Goal: Navigation & Orientation: Find specific page/section

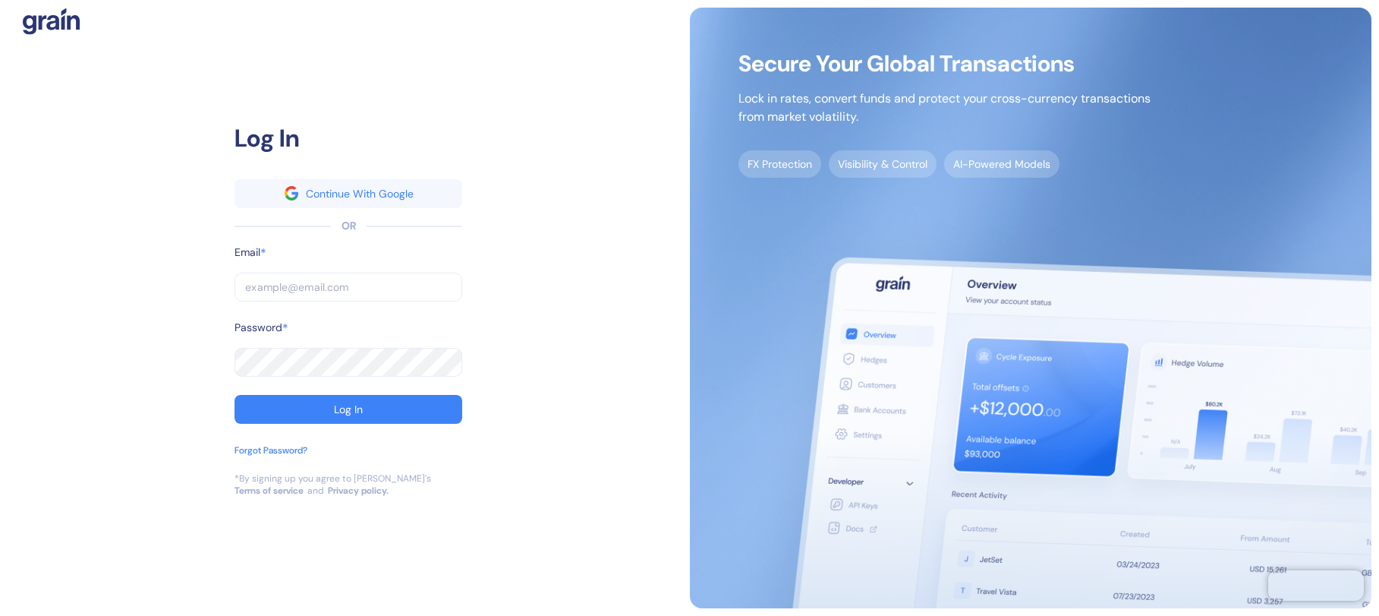
click at [296, 283] on input "text" at bounding box center [349, 287] width 228 height 29
type input "[PERSON_NAME][EMAIL_ADDRESS][DOMAIN_NAME]"
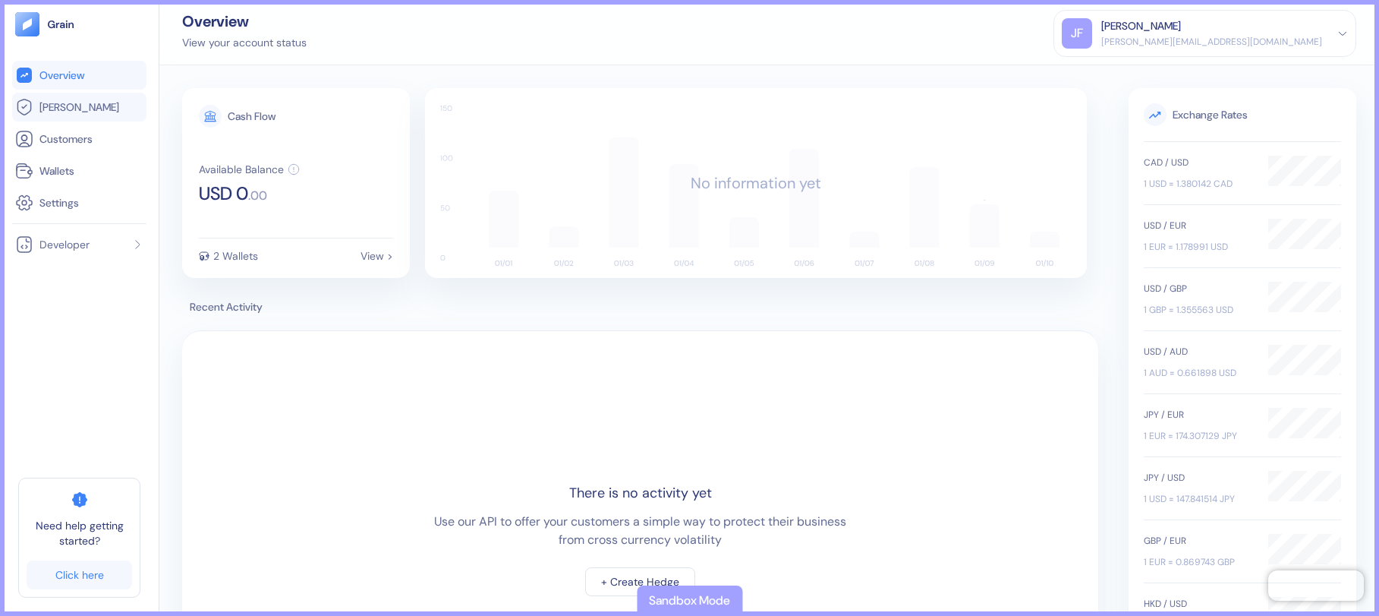
click at [64, 110] on span "Hedges" at bounding box center [79, 106] width 80 height 15
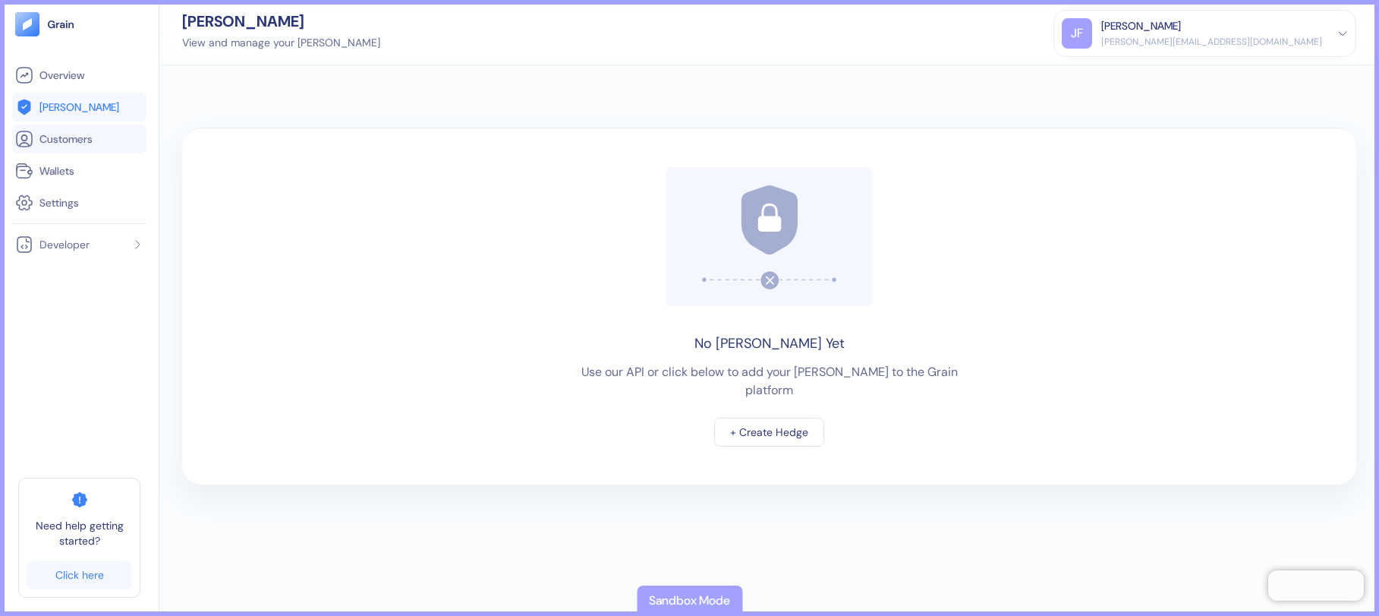
click at [85, 137] on span "Customers" at bounding box center [65, 138] width 53 height 15
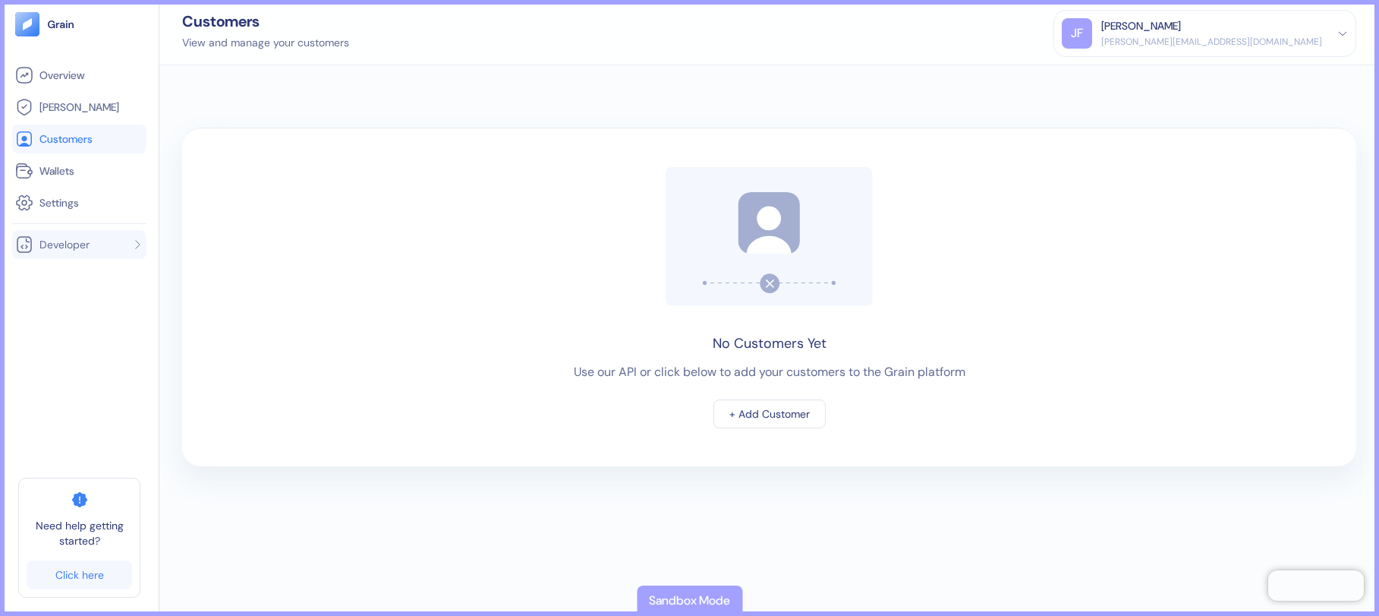
click at [93, 238] on li "Developer" at bounding box center [79, 244] width 134 height 29
click at [73, 282] on li "API Keys" at bounding box center [87, 274] width 106 height 24
click at [63, 278] on span "API Keys" at bounding box center [57, 273] width 40 height 15
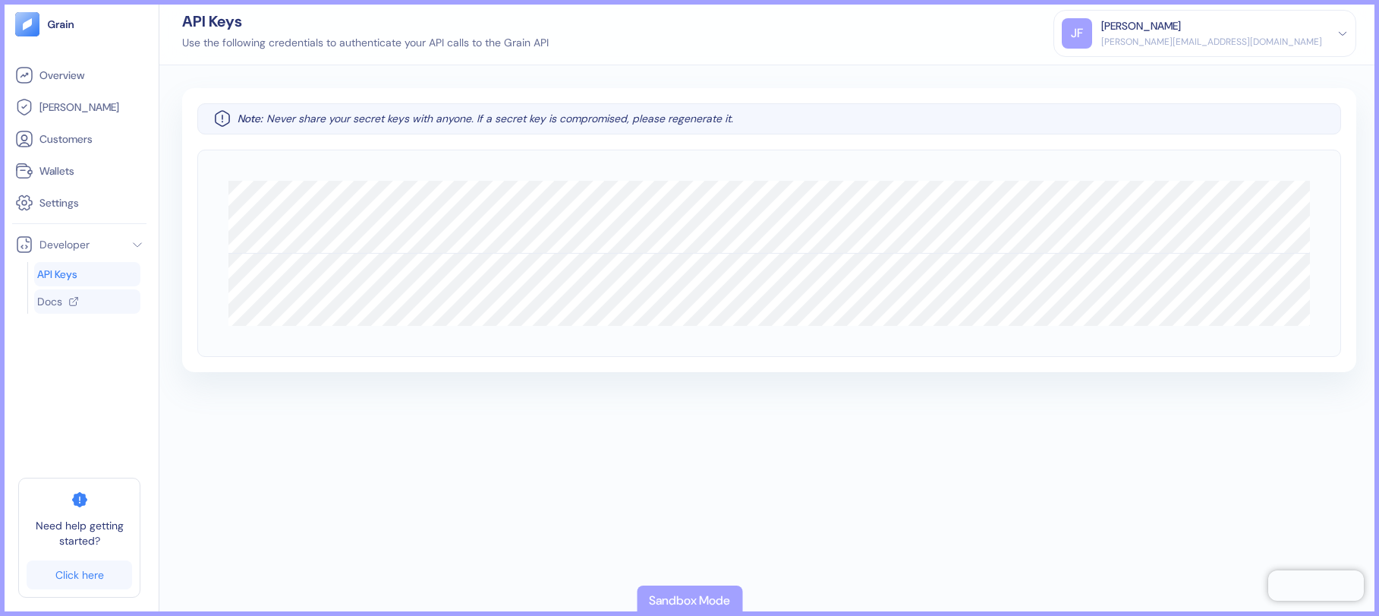
click at [62, 298] on link "Docs" at bounding box center [85, 301] width 97 height 15
